Goal: Find specific page/section

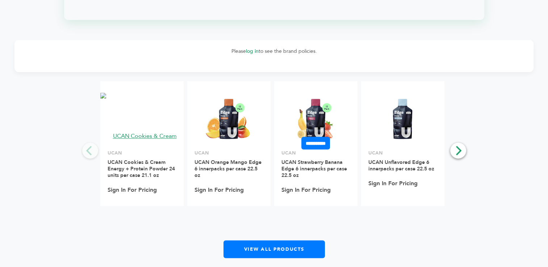
scroll to position [827, 0]
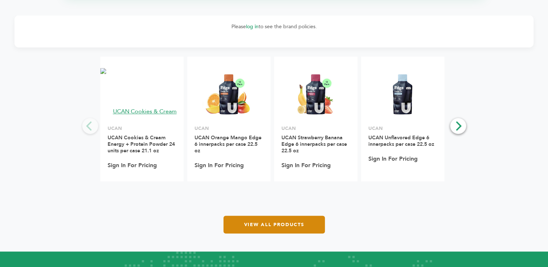
click at [290, 225] on link "View All Products" at bounding box center [273, 225] width 101 height 18
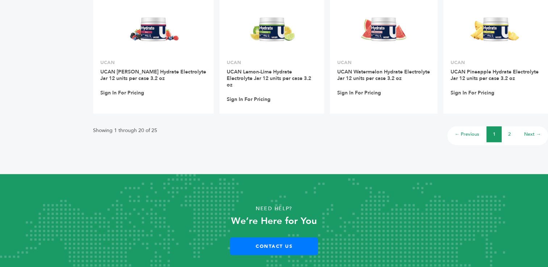
scroll to position [608, 0]
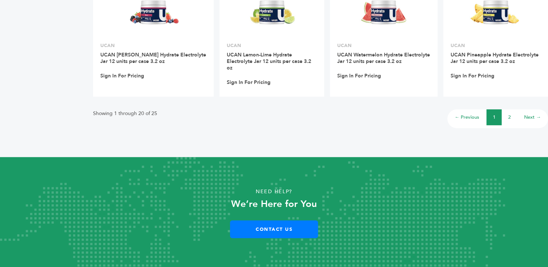
click at [507, 120] on li "2" at bounding box center [509, 117] width 15 height 16
click at [509, 118] on link "2" at bounding box center [509, 117] width 3 height 7
